Goal: Task Accomplishment & Management: Manage account settings

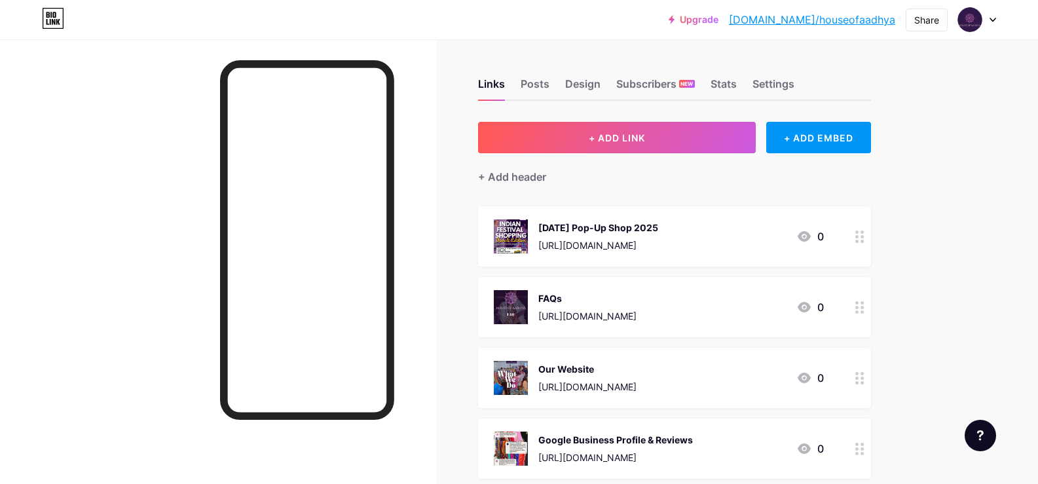
click at [646, 225] on div "[DATE] Pop-Up Shop 2025" at bounding box center [598, 228] width 120 height 14
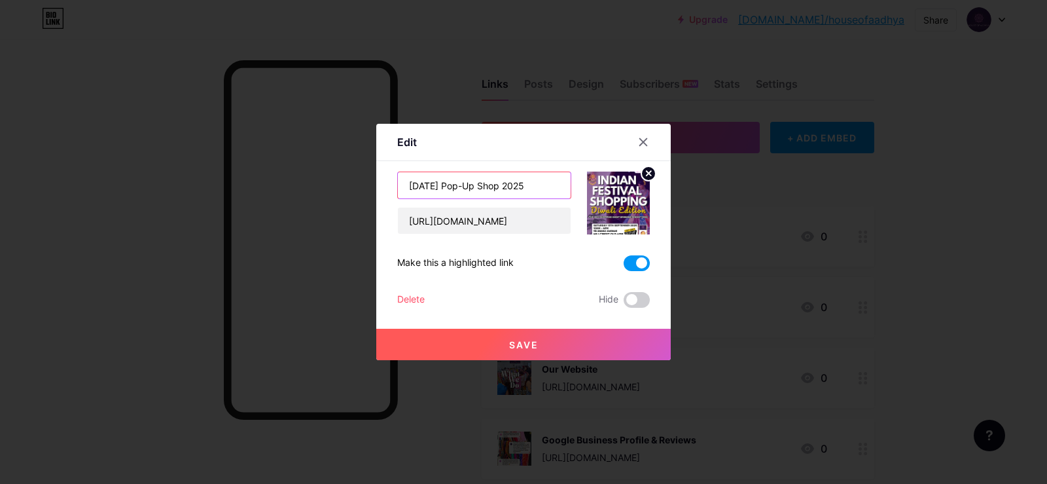
click at [520, 189] on input "[DATE] Pop-Up Shop 2025" at bounding box center [484, 185] width 173 height 26
type input "Diwali Pop-Up Shop 2025 - Facebook Event"
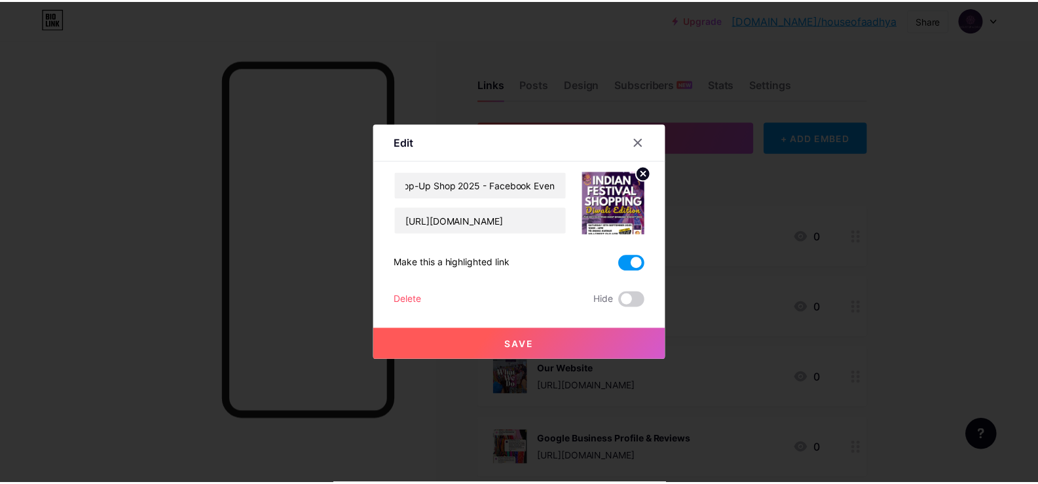
scroll to position [0, 0]
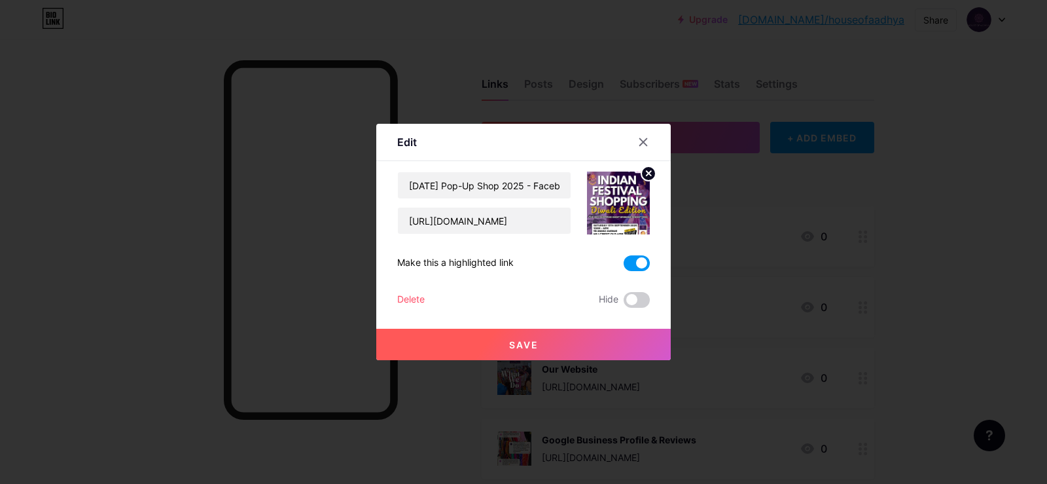
click at [564, 337] on button "Save" at bounding box center [523, 344] width 295 height 31
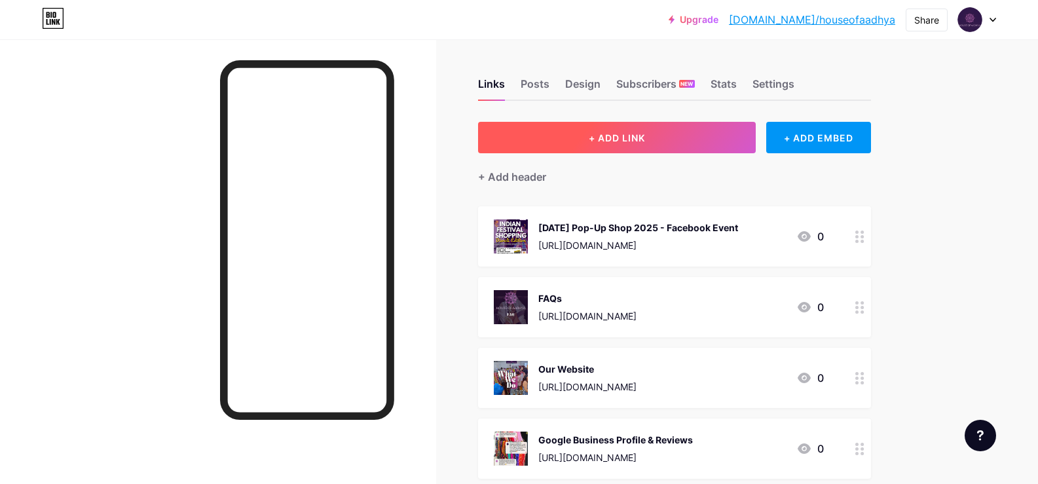
click at [645, 136] on span "+ ADD LINK" at bounding box center [617, 137] width 56 height 11
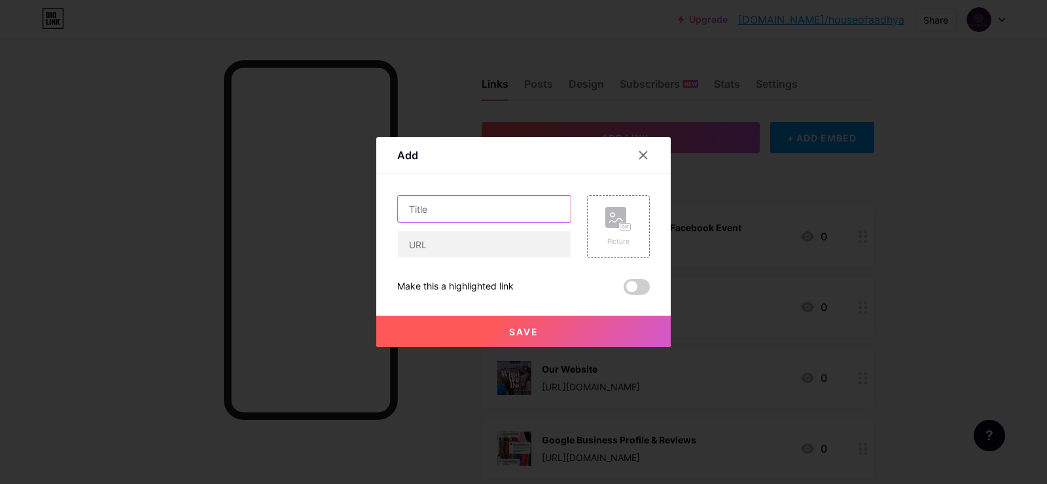
click at [431, 209] on input "text" at bounding box center [484, 209] width 173 height 26
drag, startPoint x: 491, startPoint y: 149, endPoint x: 501, endPoint y: 202, distance: 53.4
click at [501, 209] on div "Add Content YouTube Play YouTube video without leaving your page. ADD Vimeo Pla…" at bounding box center [523, 242] width 295 height 210
click at [469, 209] on input "Diwali" at bounding box center [484, 209] width 173 height 26
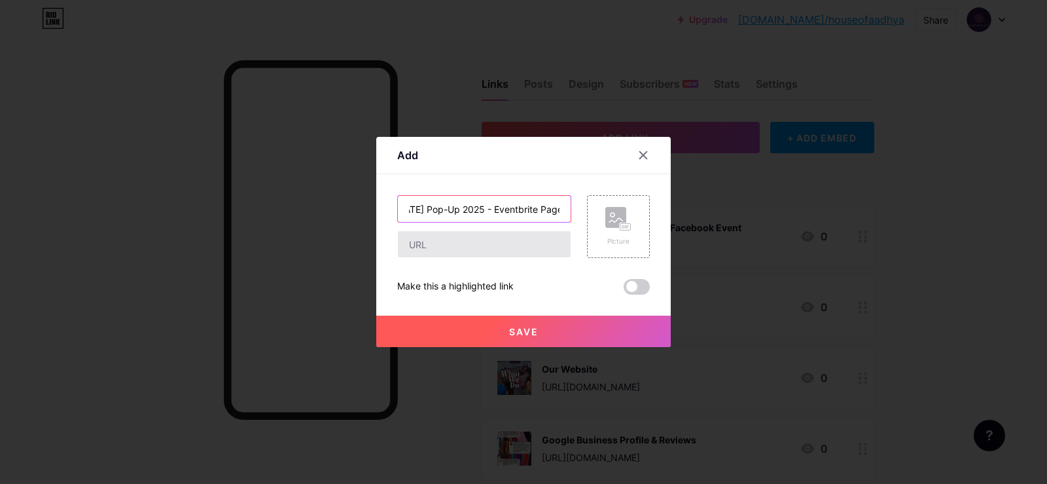
type input "Diwali Pop-Up 2025 - Eventbrite Page"
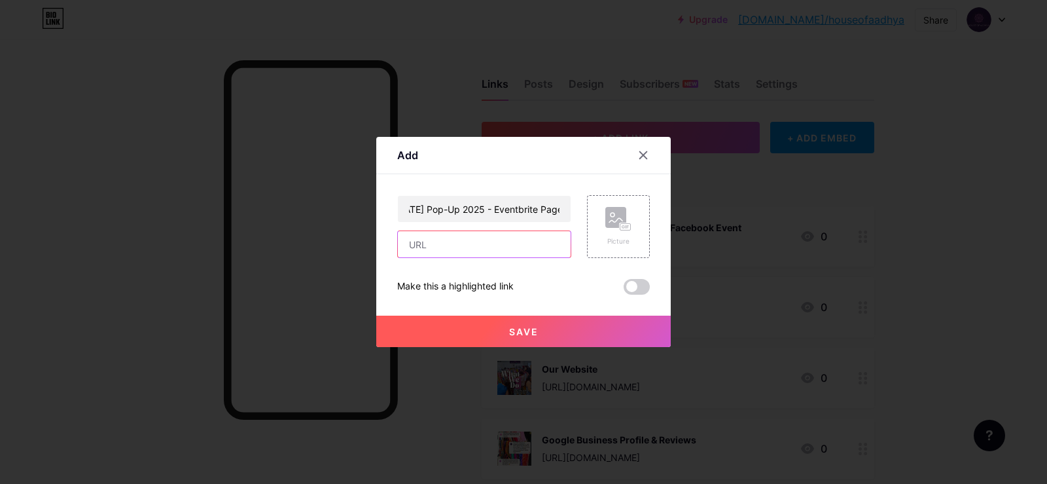
scroll to position [0, 0]
click at [468, 247] on input "text" at bounding box center [484, 244] width 173 height 26
paste input "https://www.eventbrite.com/e/diwali-pop-up-sale-in-brisbane-indian-fashion-jewe…"
type input "https://www.eventbrite.com/e/diwali-pop-up-sale-in-brisbane-indian-fashion-jewe…"
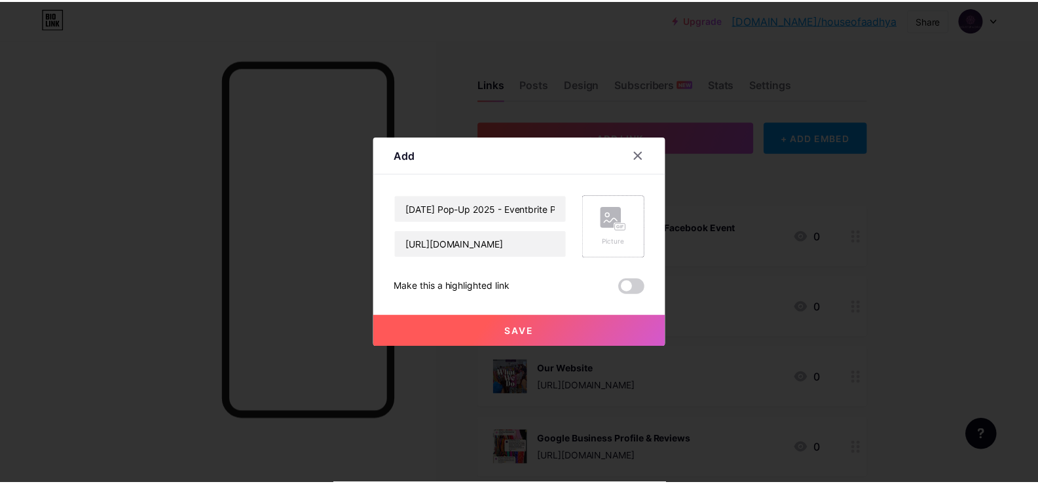
scroll to position [0, 0]
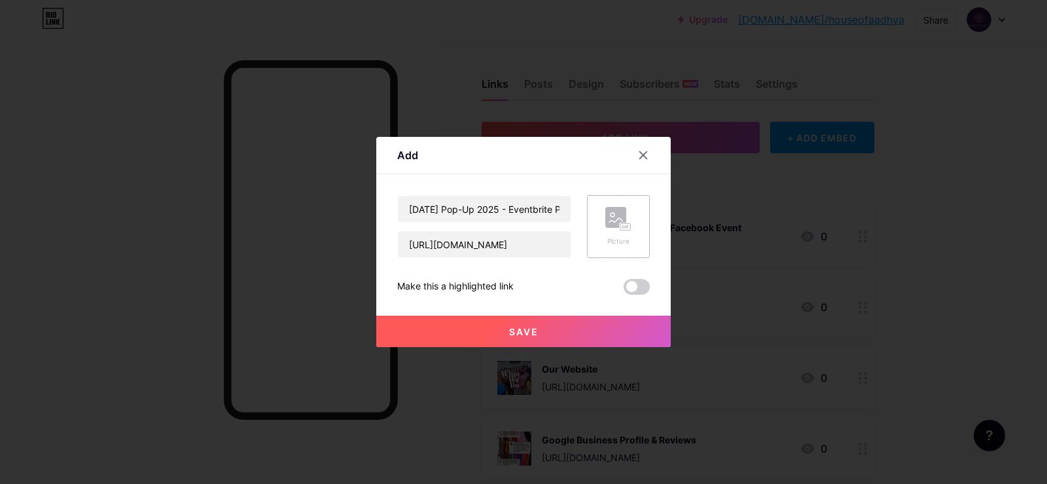
click at [612, 227] on rect at bounding box center [616, 217] width 21 height 21
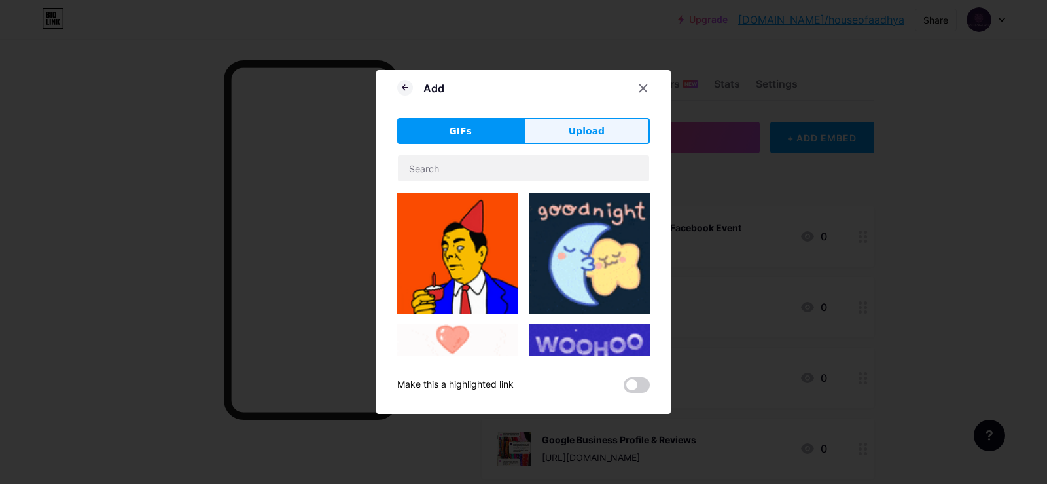
click at [592, 127] on span "Upload" at bounding box center [587, 131] width 36 height 14
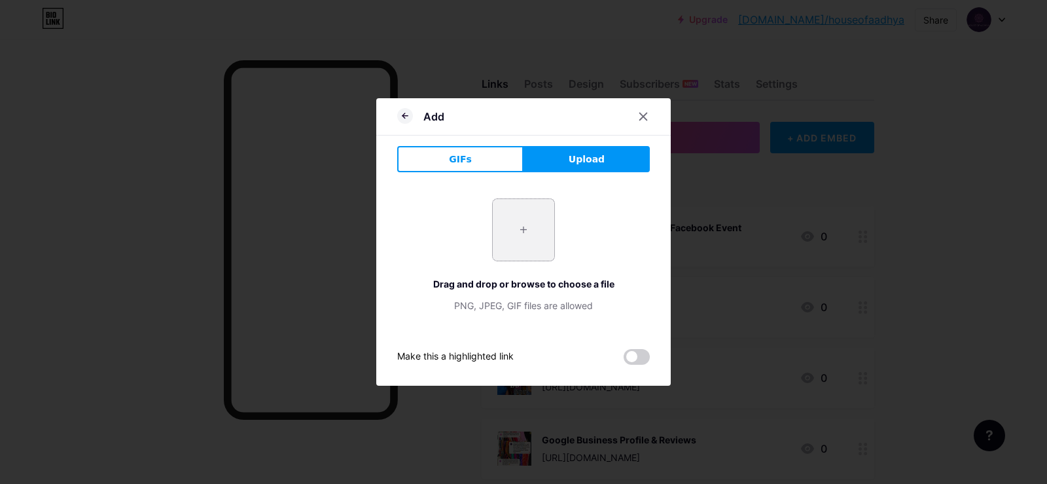
click at [532, 234] on input "file" at bounding box center [524, 230] width 62 height 62
type input "C:\fakepath\Copy of Copy of 🎟 FREE ENTRY + 🚗 FREE PARKING 🎯 SPIN THE WHEEL PRIZ…"
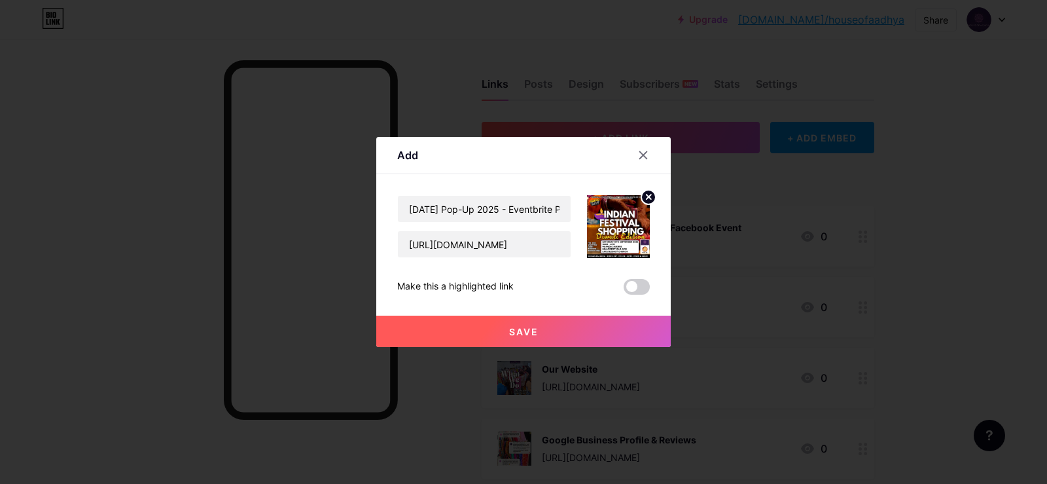
click at [600, 322] on button "Save" at bounding box center [523, 331] width 295 height 31
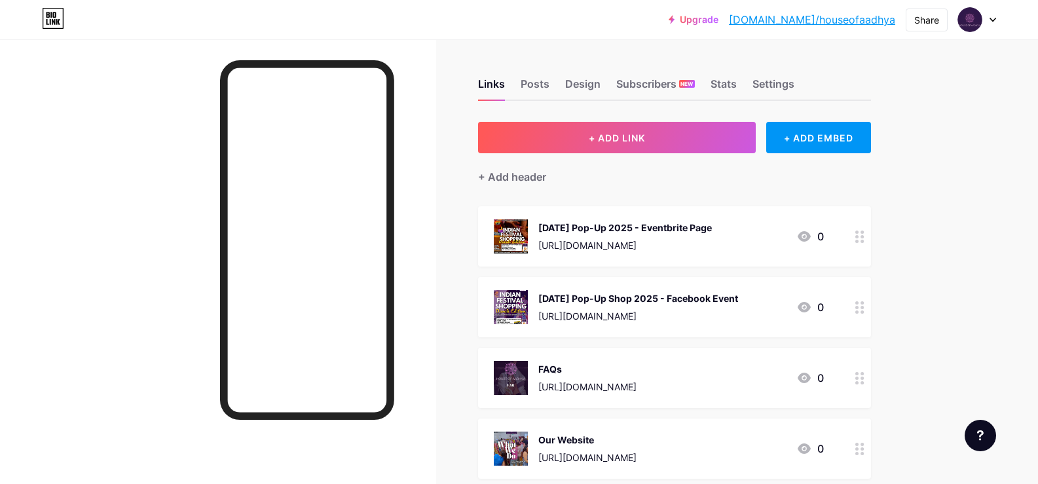
click at [868, 310] on div at bounding box center [859, 307] width 22 height 60
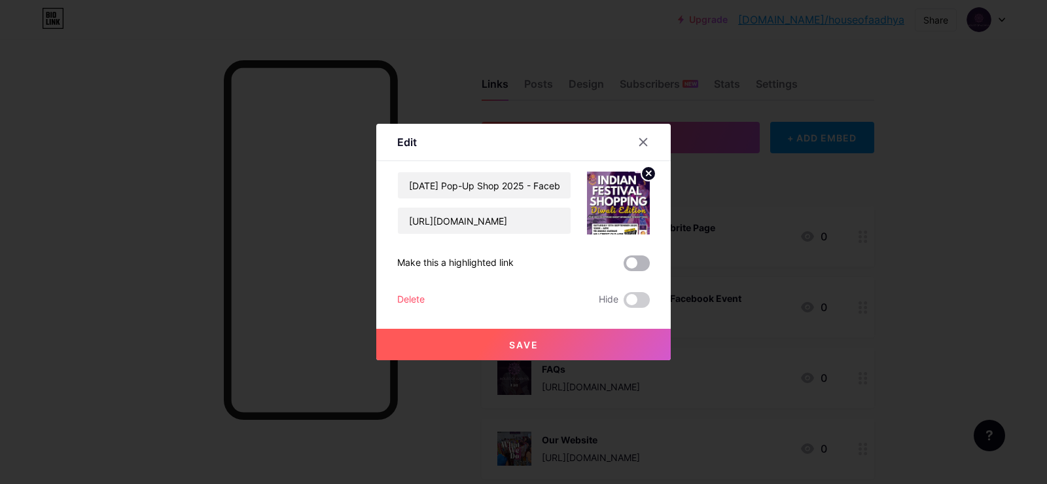
click at [640, 265] on span at bounding box center [637, 263] width 26 height 16
click at [624, 266] on input "checkbox" at bounding box center [624, 266] width 0 height 0
click at [554, 350] on button "Save" at bounding box center [523, 344] width 295 height 31
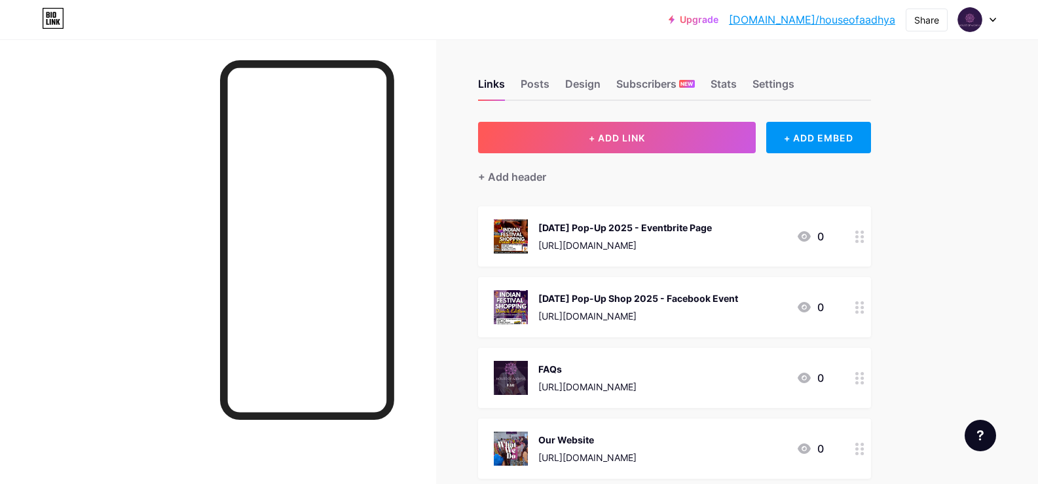
click at [858, 306] on circle at bounding box center [856, 307] width 3 height 3
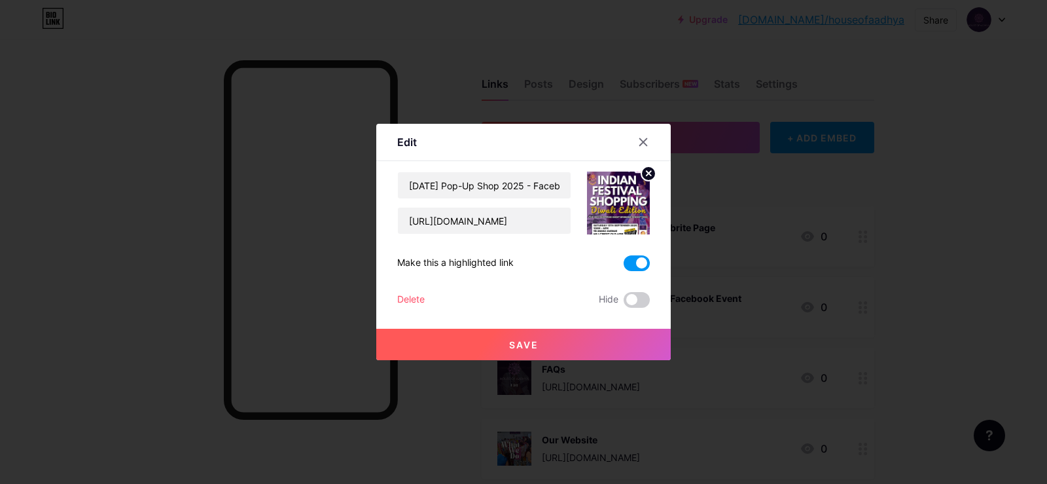
click at [574, 331] on button "Save" at bounding box center [523, 344] width 295 height 31
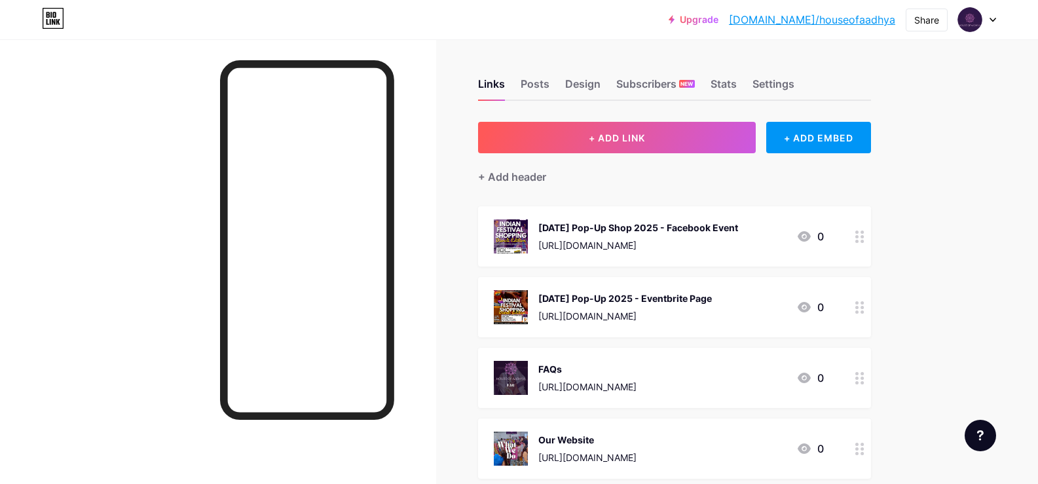
click at [642, 299] on div "Diwali Pop-Up 2025 - Eventbrite Page" at bounding box center [624, 298] width 173 height 14
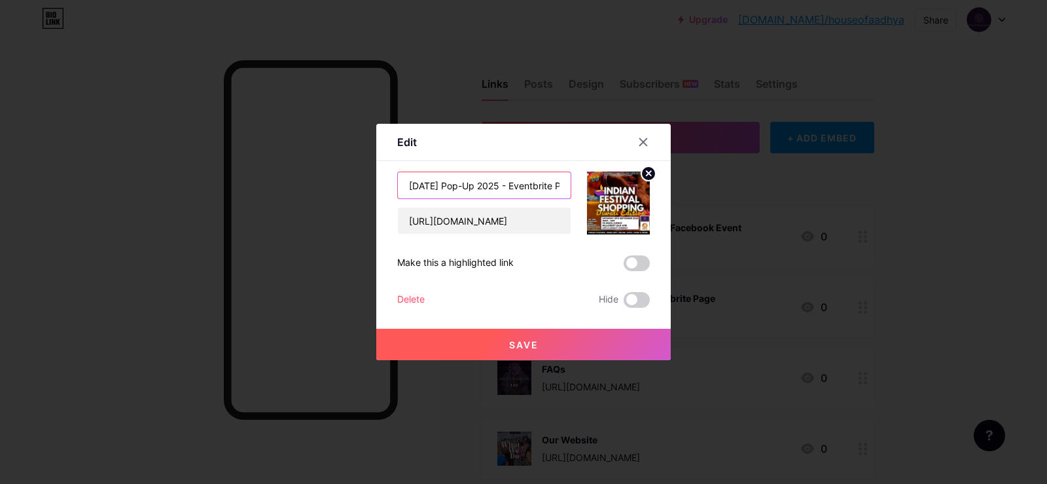
click at [473, 183] on input "Diwali Pop-Up 2025 - Eventbrite Page" at bounding box center [484, 185] width 173 height 26
click at [469, 187] on input "Diwali Pop-Up 2025 - Eventbrite Page" at bounding box center [484, 185] width 173 height 26
type input "Diwali Pop-Up Shop 2025 - Eventbrite Page"
click at [509, 342] on span "Save" at bounding box center [523, 344] width 29 height 11
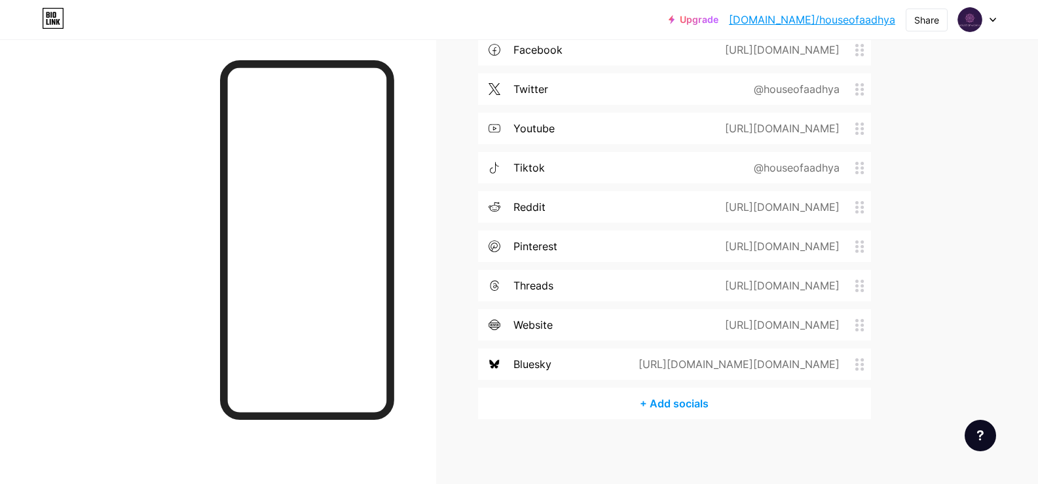
scroll to position [283, 0]
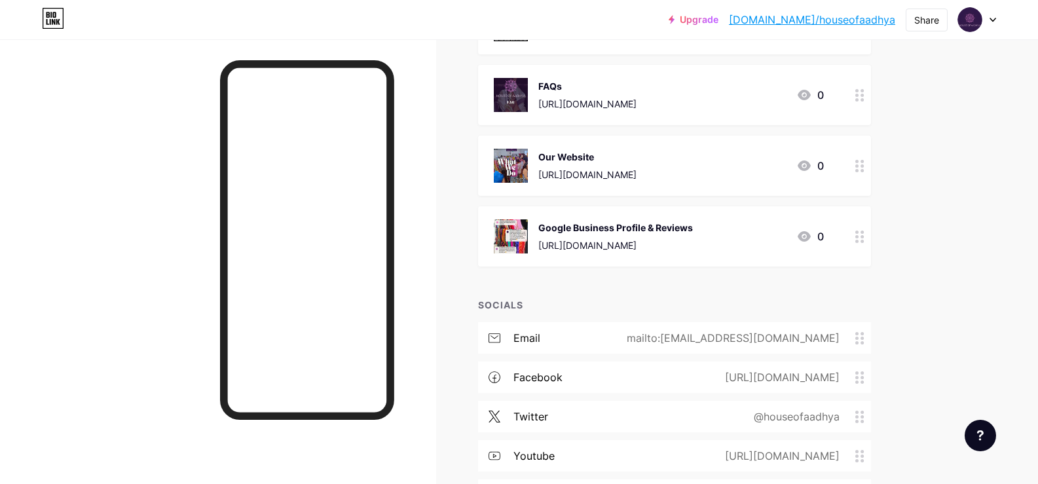
click at [961, 117] on div "Upgrade bio.link/houseo... bio.link/houseofaadhya Share Switch accounts House o…" at bounding box center [519, 264] width 1038 height 1095
